Goal: Find contact information: Find contact information

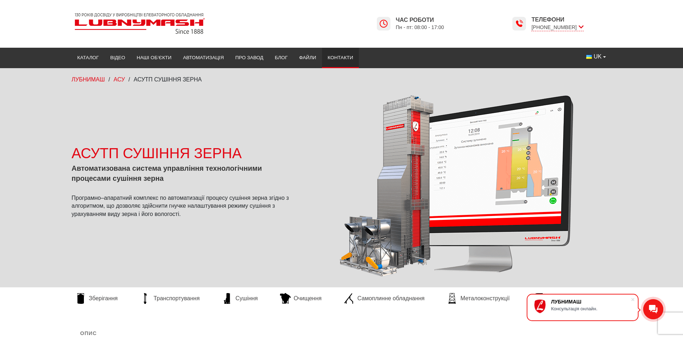
click at [335, 54] on link "Контакти" at bounding box center [340, 58] width 37 height 16
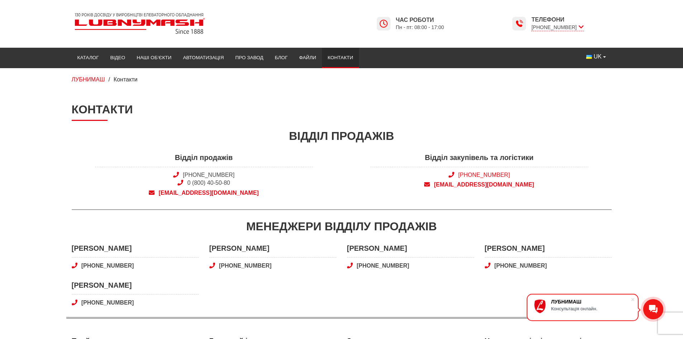
drag, startPoint x: 524, startPoint y: 173, endPoint x: 470, endPoint y: 174, distance: 53.8
click at [470, 174] on span "[PHONE_NUMBER]" at bounding box center [479, 175] width 218 height 8
copy link "[PHONE_NUMBER]"
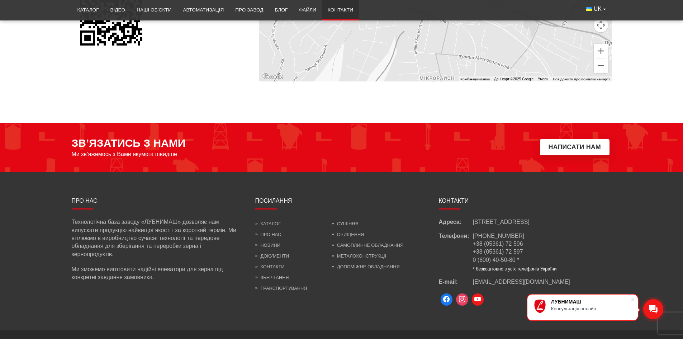
scroll to position [607, 0]
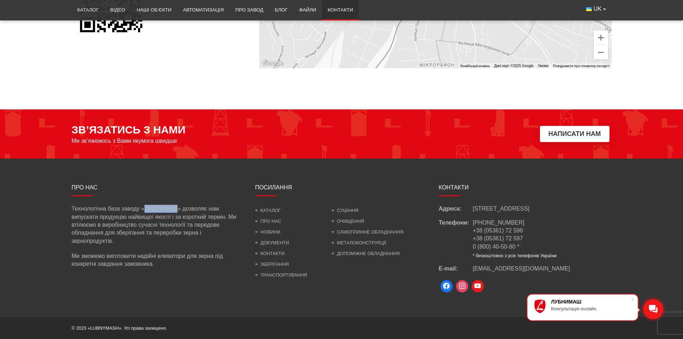
drag, startPoint x: 178, startPoint y: 210, endPoint x: 144, endPoint y: 209, distance: 34.1
click at [144, 209] on p "Технологічна база заводу «ЛУБНИМАШ» дозволяє нам випускати продукцію найвищої я…" at bounding box center [158, 225] width 173 height 40
copy p "ЛУБНИМАШ"
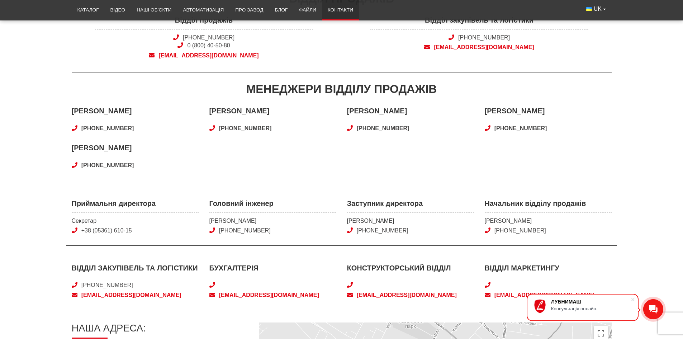
scroll to position [0, 0]
